Goal: Task Accomplishment & Management: Use online tool/utility

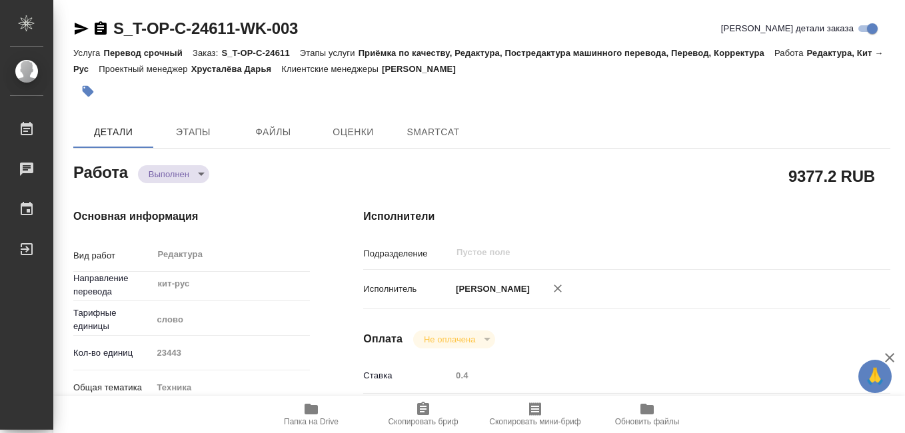
type textarea "x"
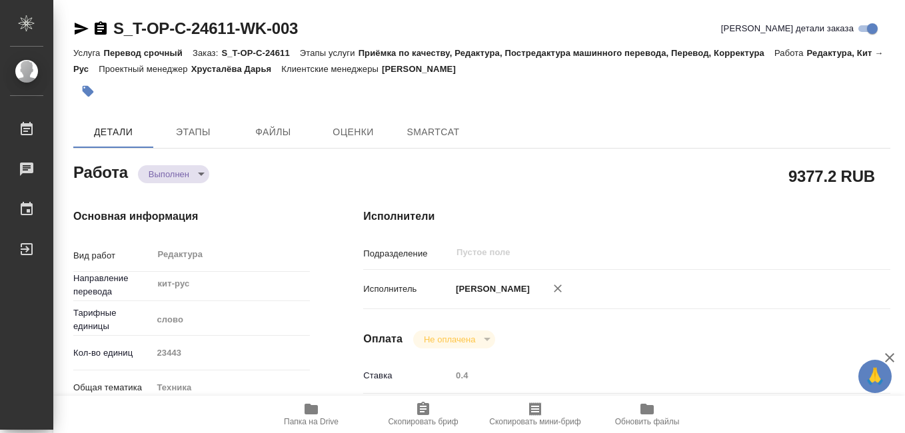
type textarea "x"
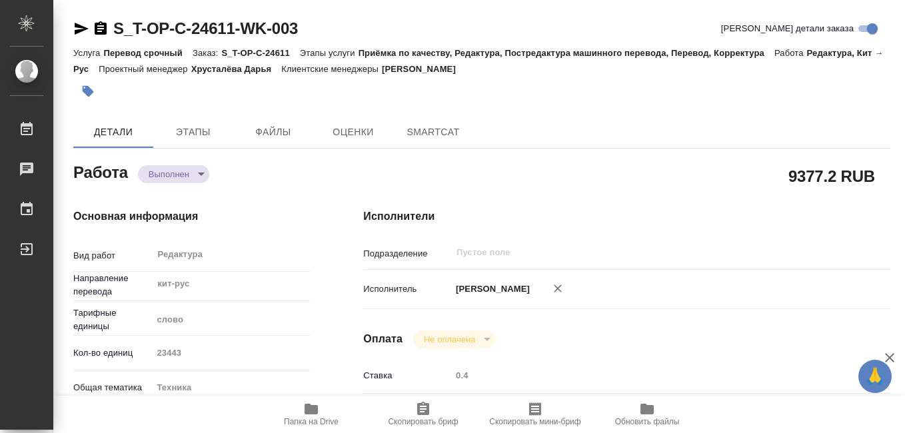
type textarea "x"
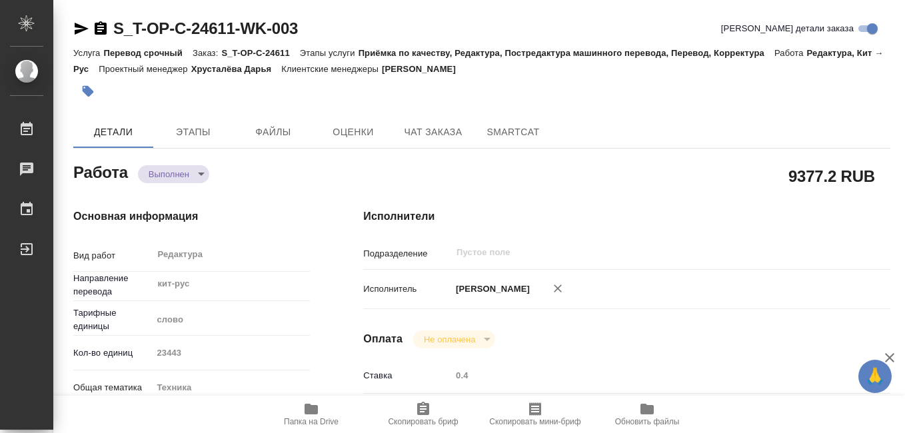
type textarea "x"
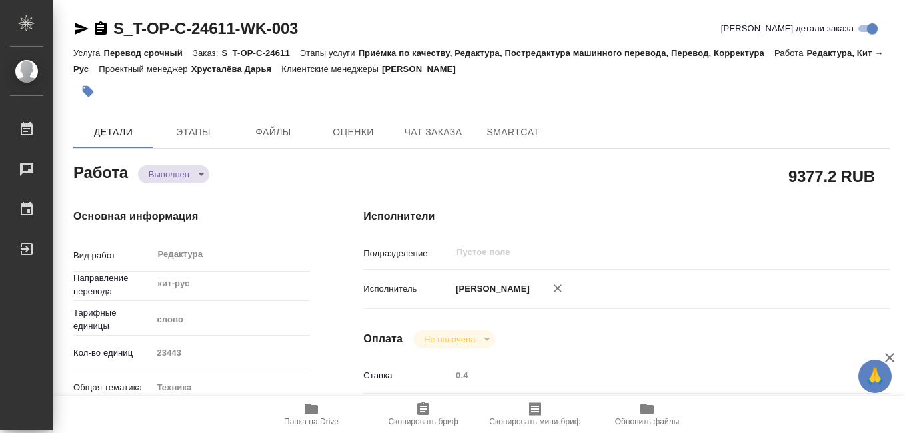
scroll to position [67, 0]
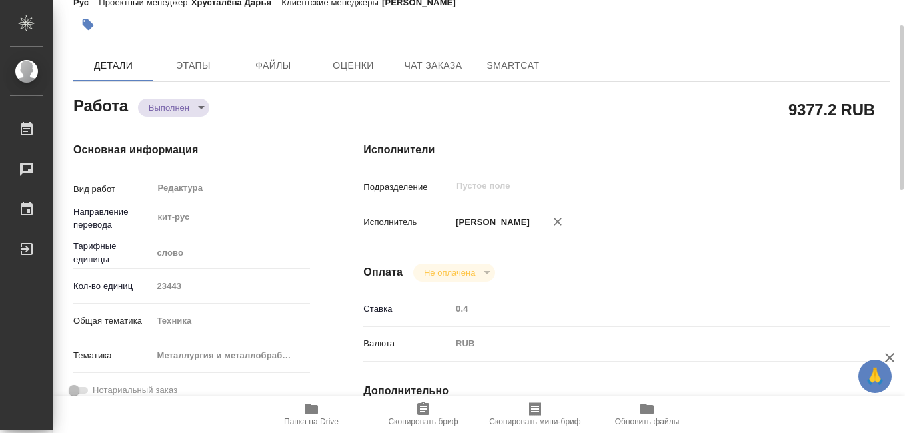
type textarea "x"
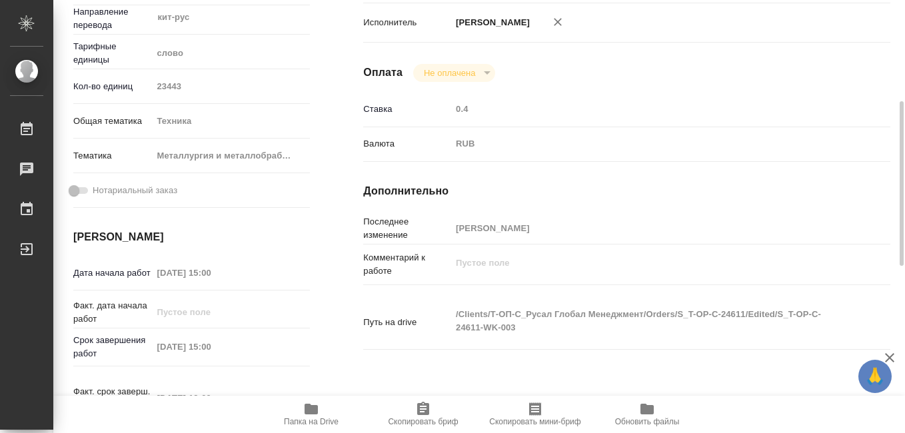
scroll to position [0, 0]
